Goal: Task Accomplishment & Management: Use online tool/utility

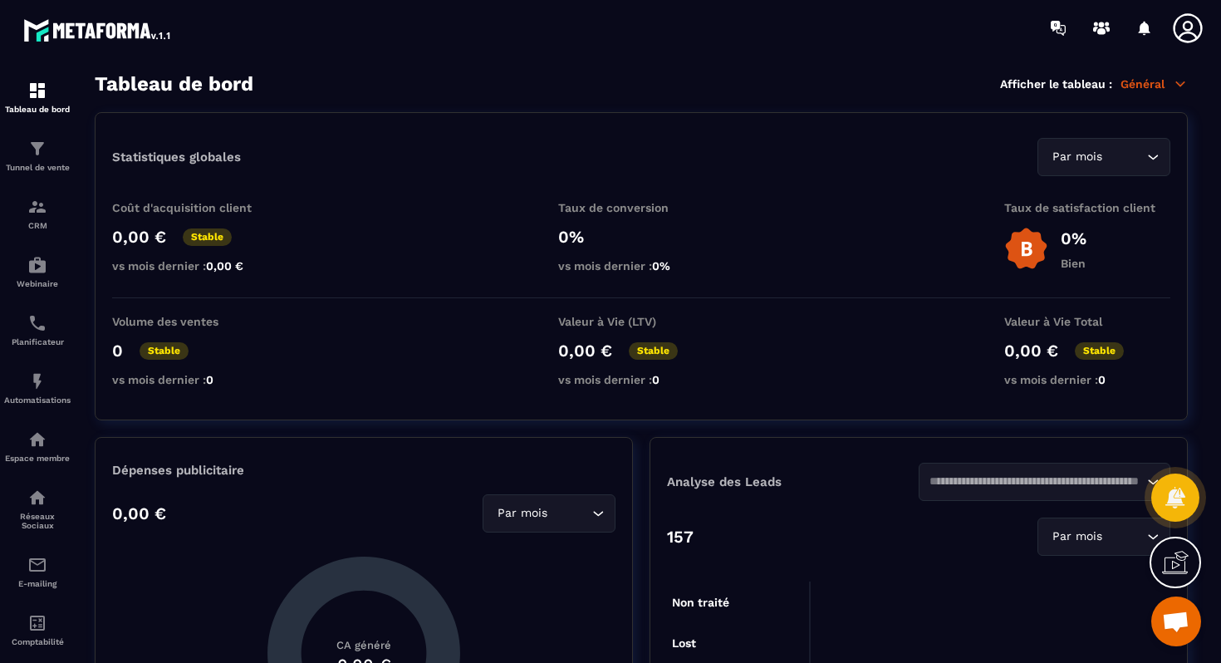
scroll to position [7905, 0]
click at [44, 226] on p "CRM" at bounding box center [37, 225] width 66 height 9
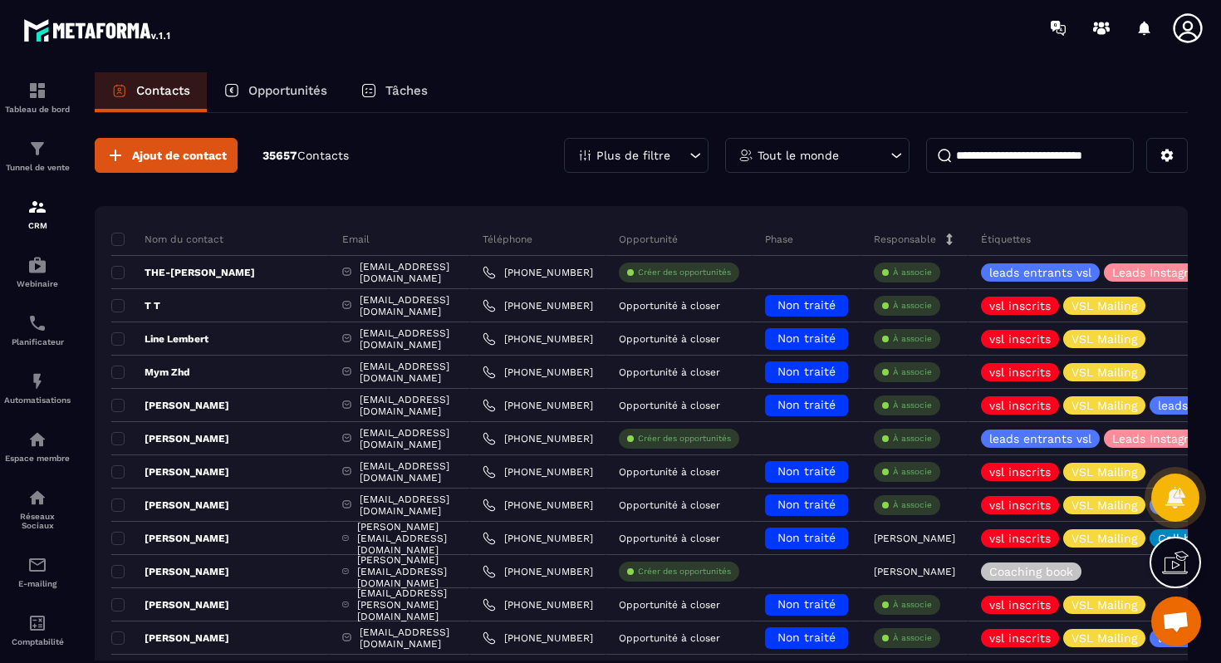
click at [318, 99] on div "Opportunités" at bounding box center [275, 92] width 137 height 40
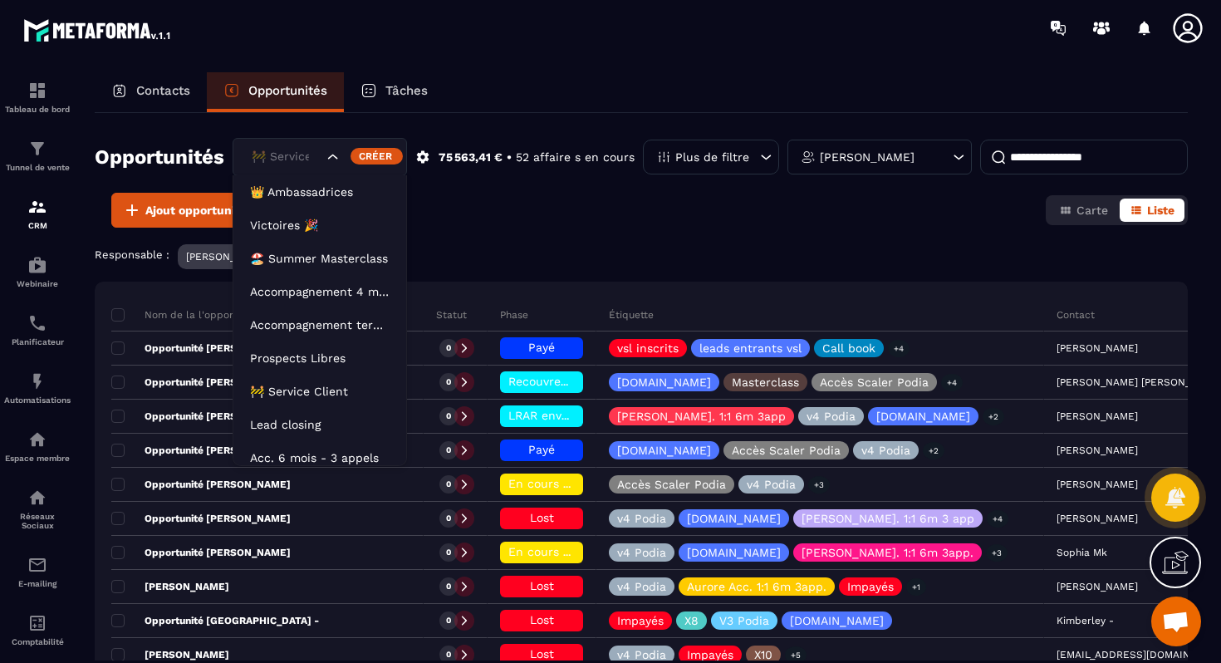
click at [287, 161] on div "🚧 Service Client" at bounding box center [285, 157] width 79 height 18
click at [301, 385] on p "🚧 Service Client" at bounding box center [320, 391] width 140 height 17
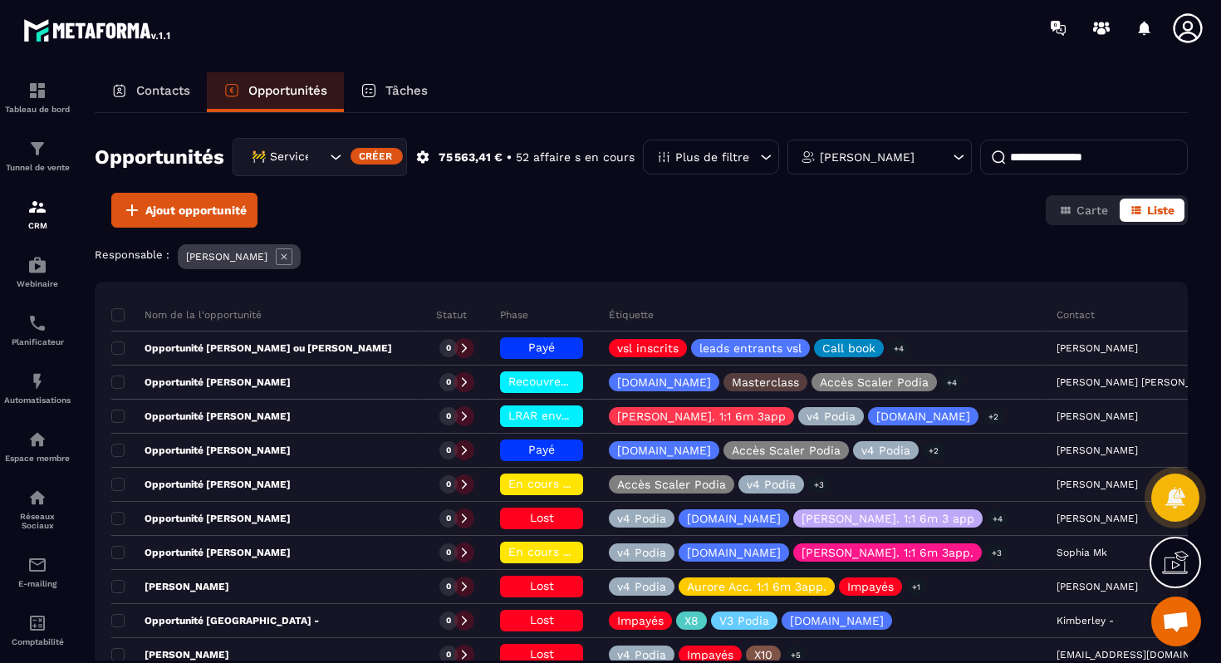
click at [1015, 160] on input at bounding box center [1084, 157] width 208 height 35
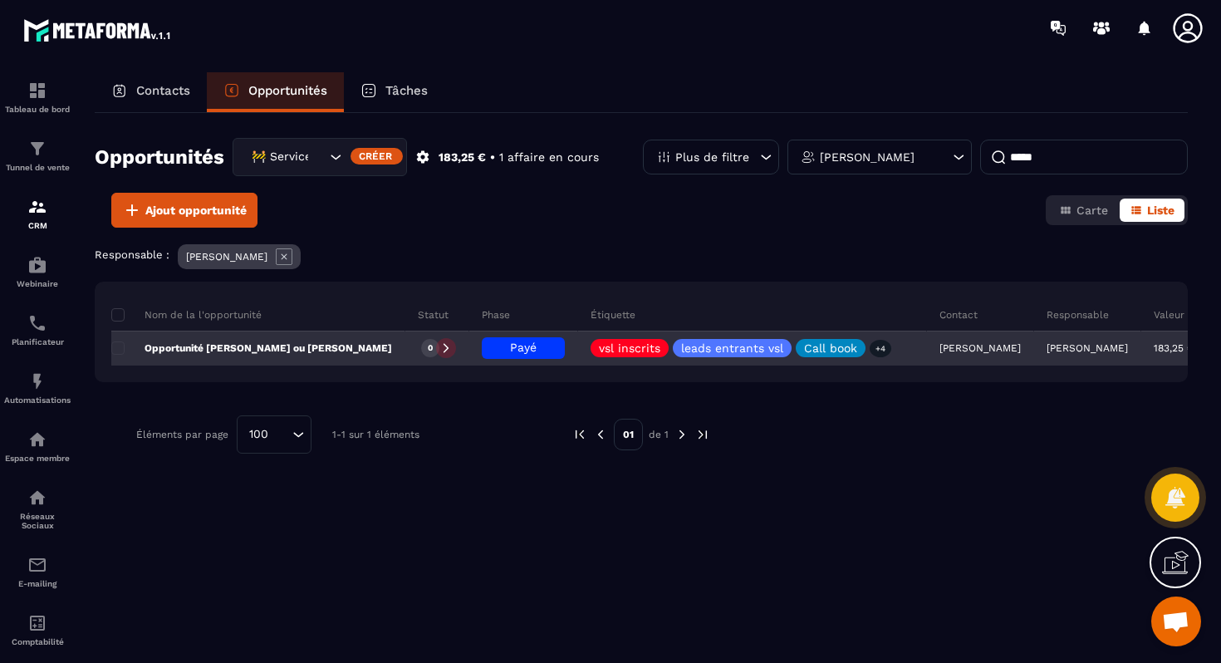
type input "*****"
click at [318, 355] on div "Opportunité [PERSON_NAME] ou [PERSON_NAME]" at bounding box center [258, 348] width 294 height 33
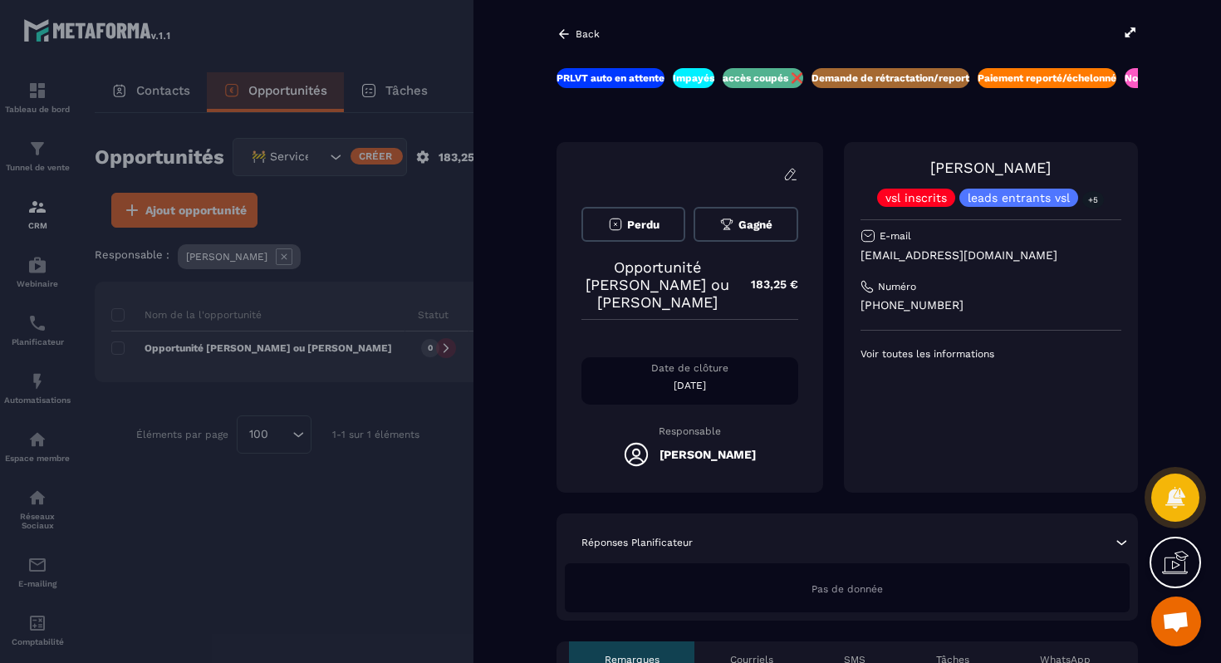
scroll to position [0, 36]
